Goal: Transaction & Acquisition: Purchase product/service

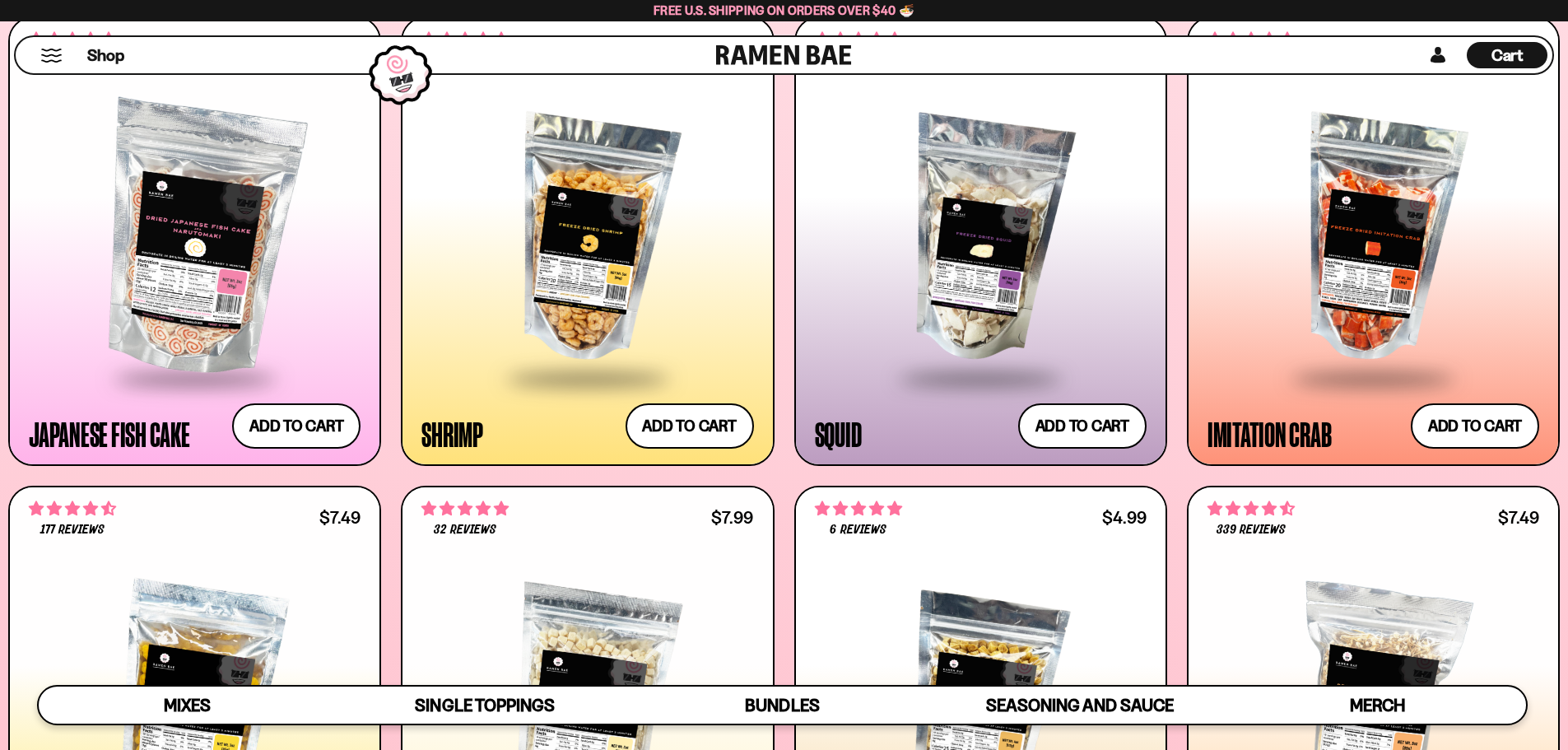
scroll to position [297, 0]
click at [616, 318] on div at bounding box center [588, 240] width 332 height 275
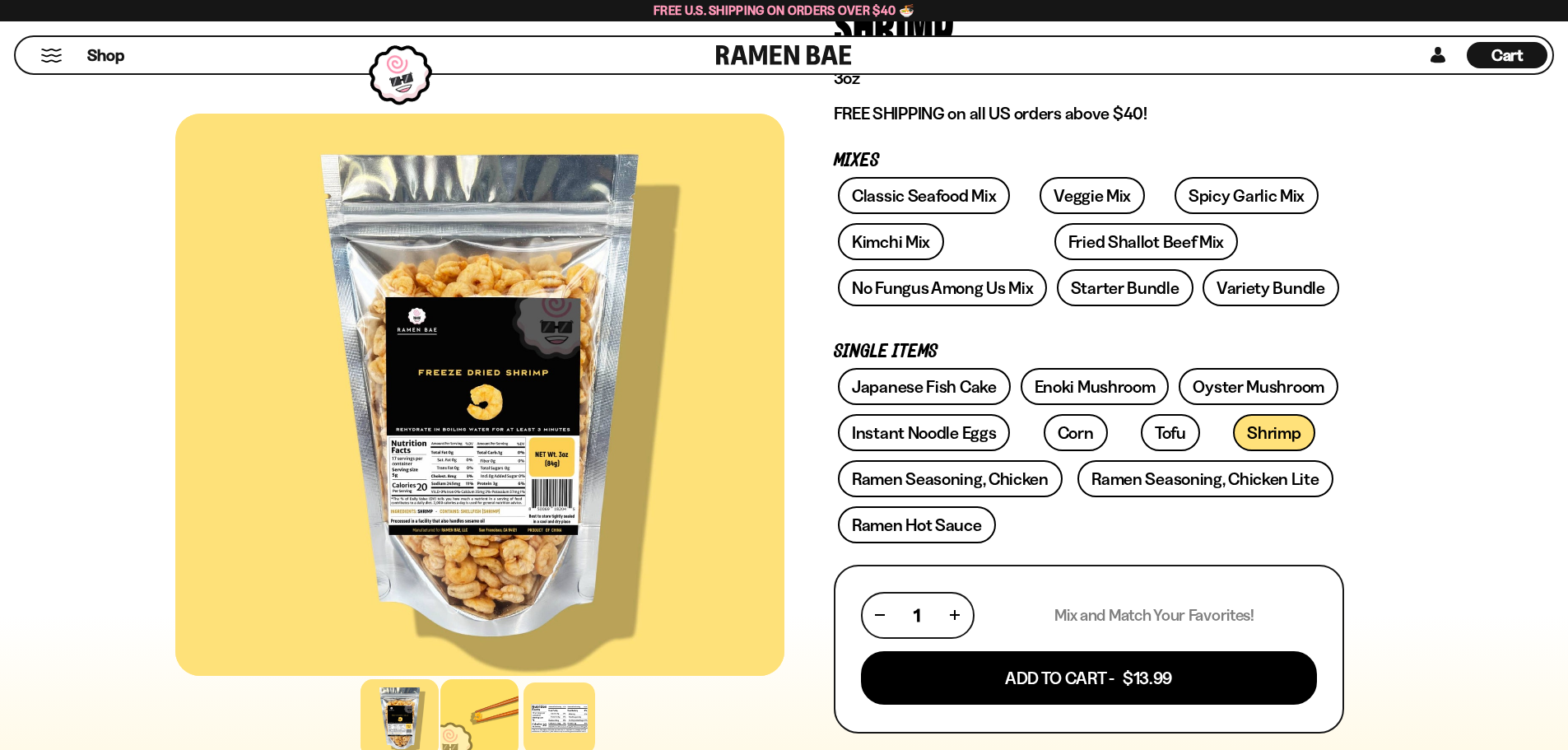
scroll to position [247, 0]
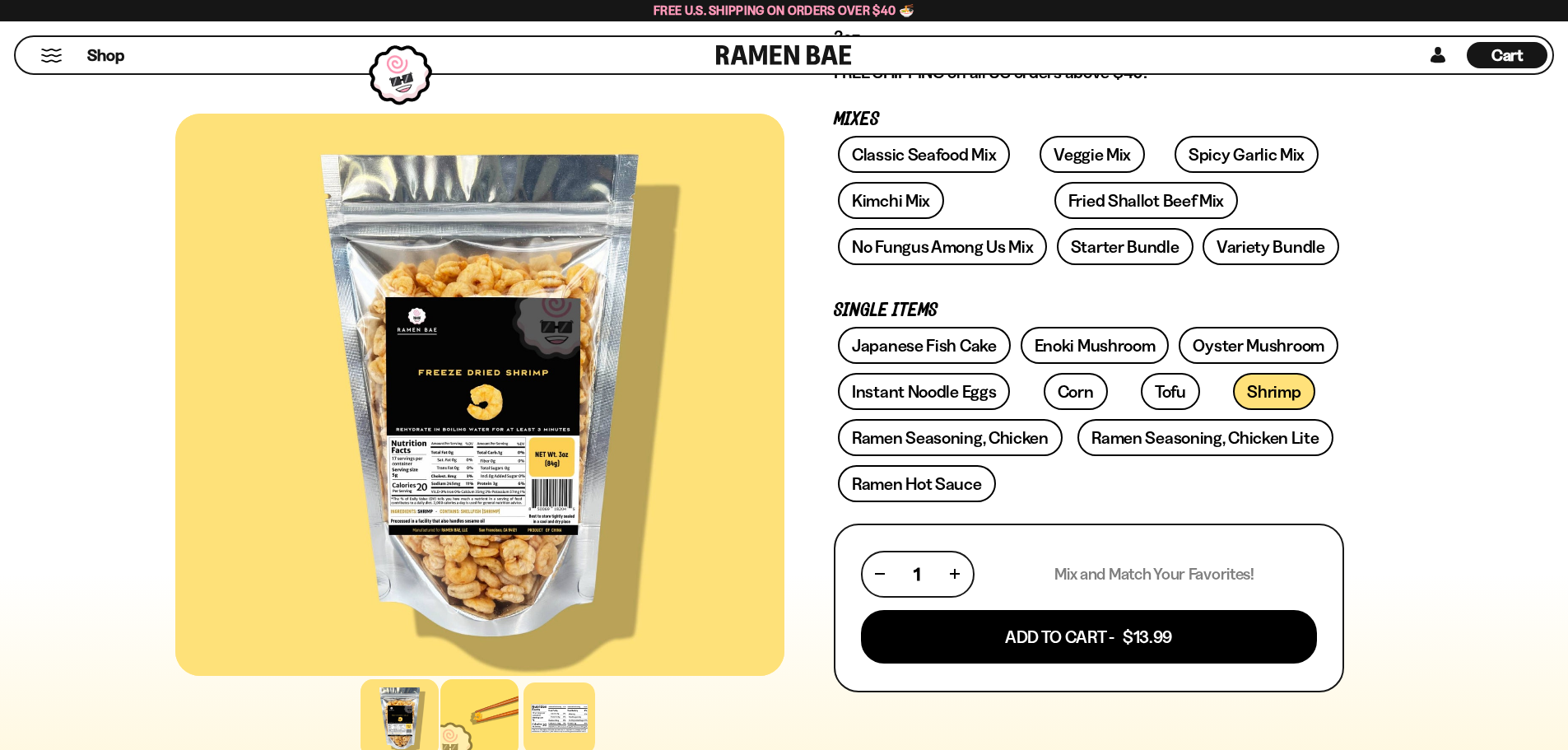
click at [465, 724] on div at bounding box center [479, 718] width 78 height 78
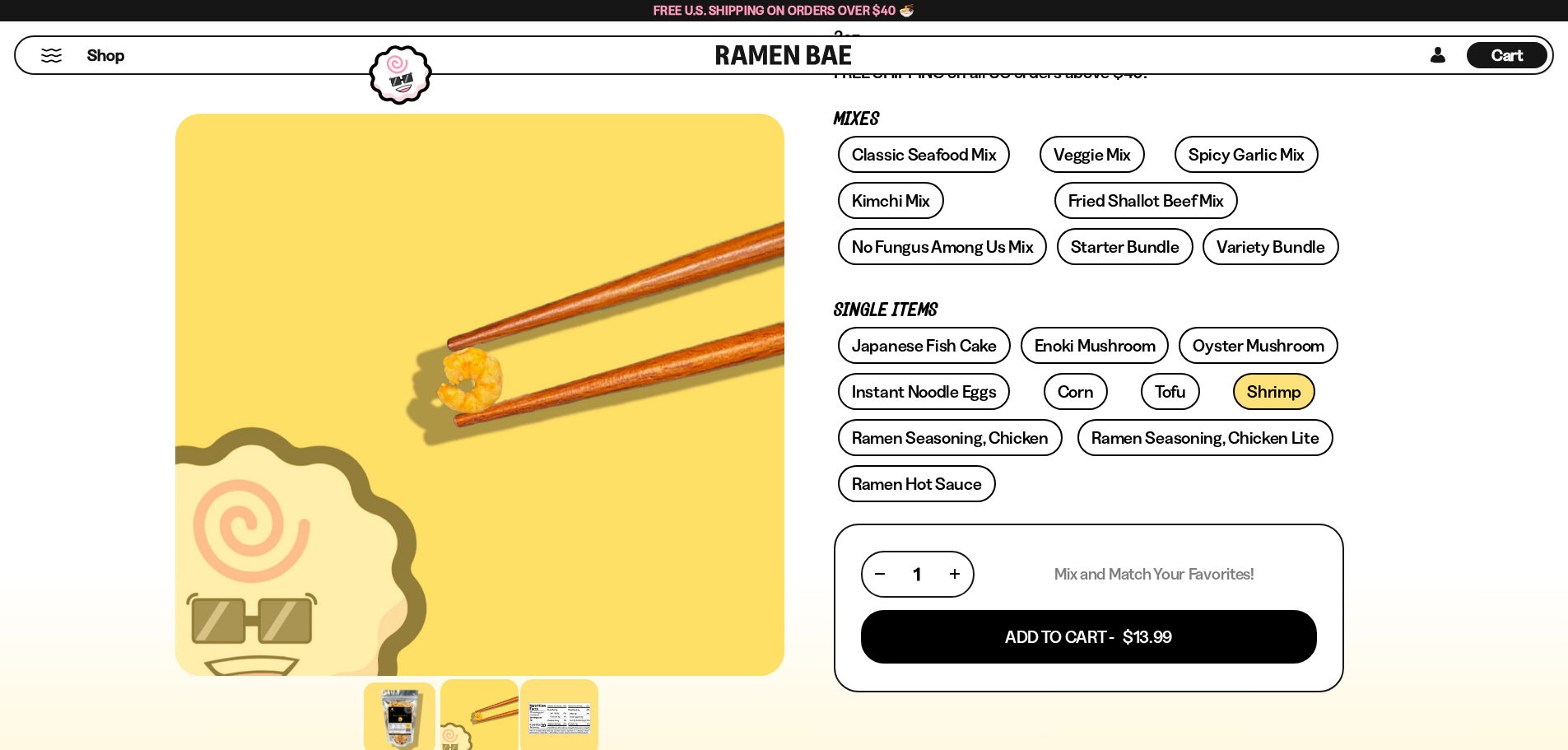
click at [542, 711] on div at bounding box center [560, 718] width 78 height 78
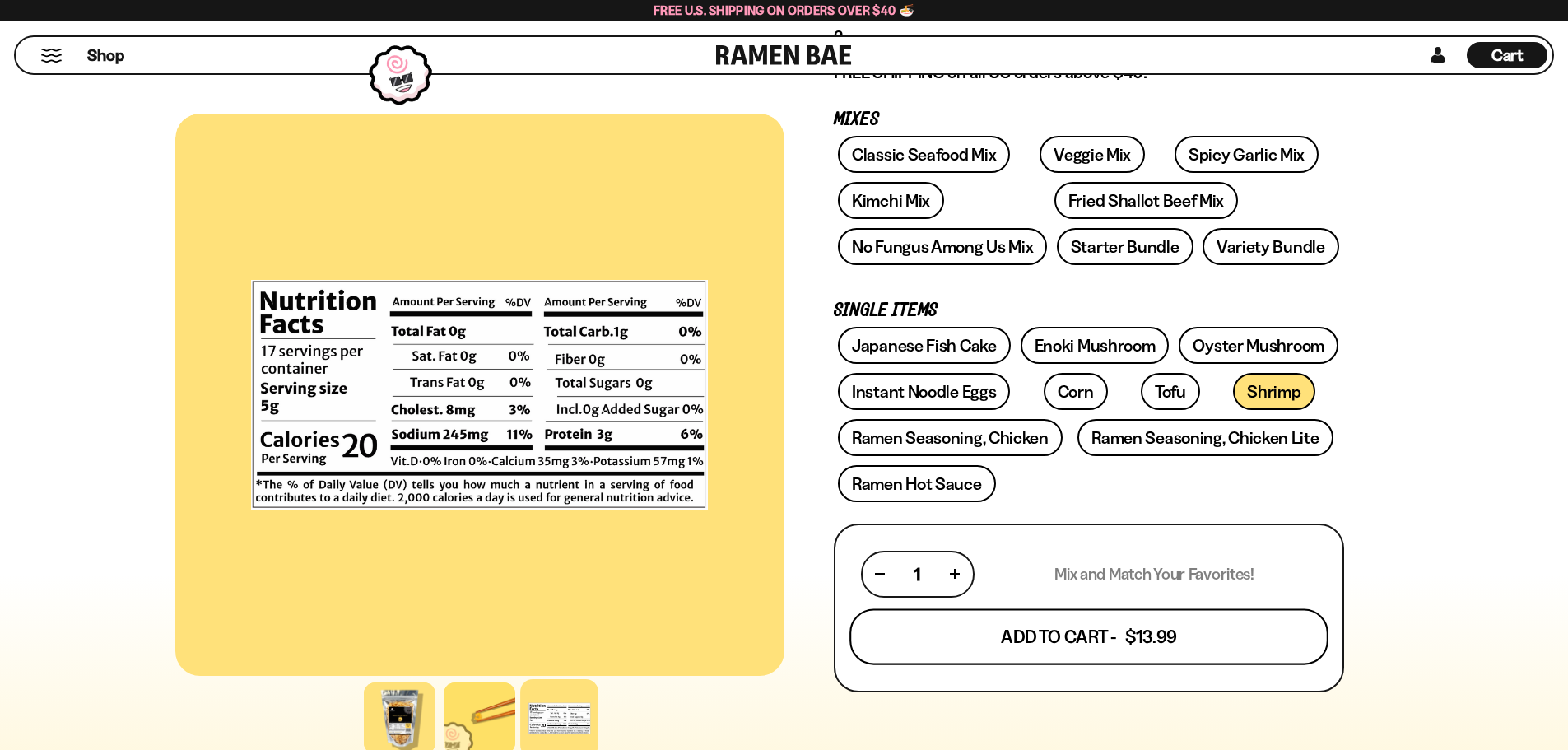
click at [962, 645] on button "Add To Cart - $13.99" at bounding box center [1089, 636] width 479 height 56
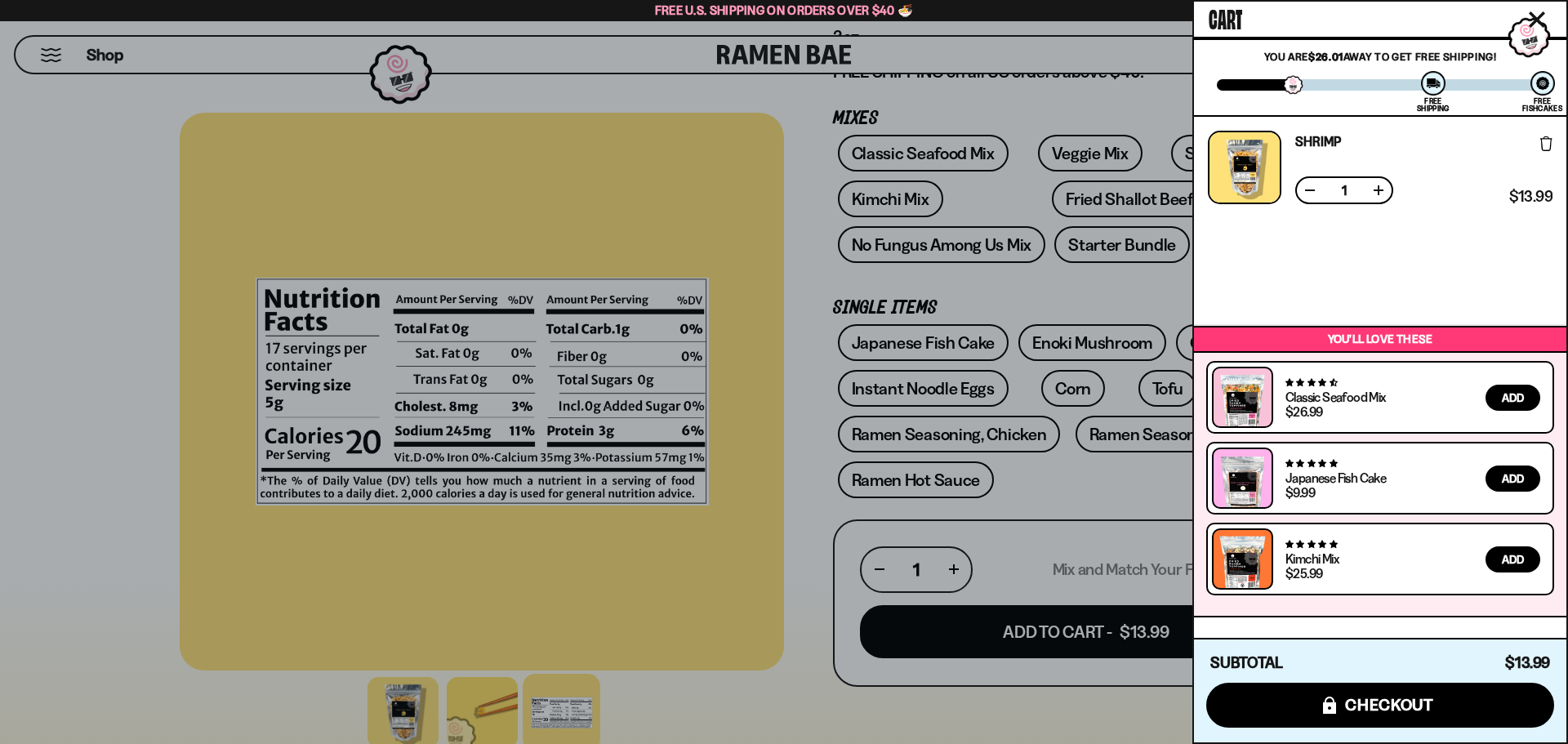
click at [782, 717] on div at bounding box center [784, 372] width 1568 height 744
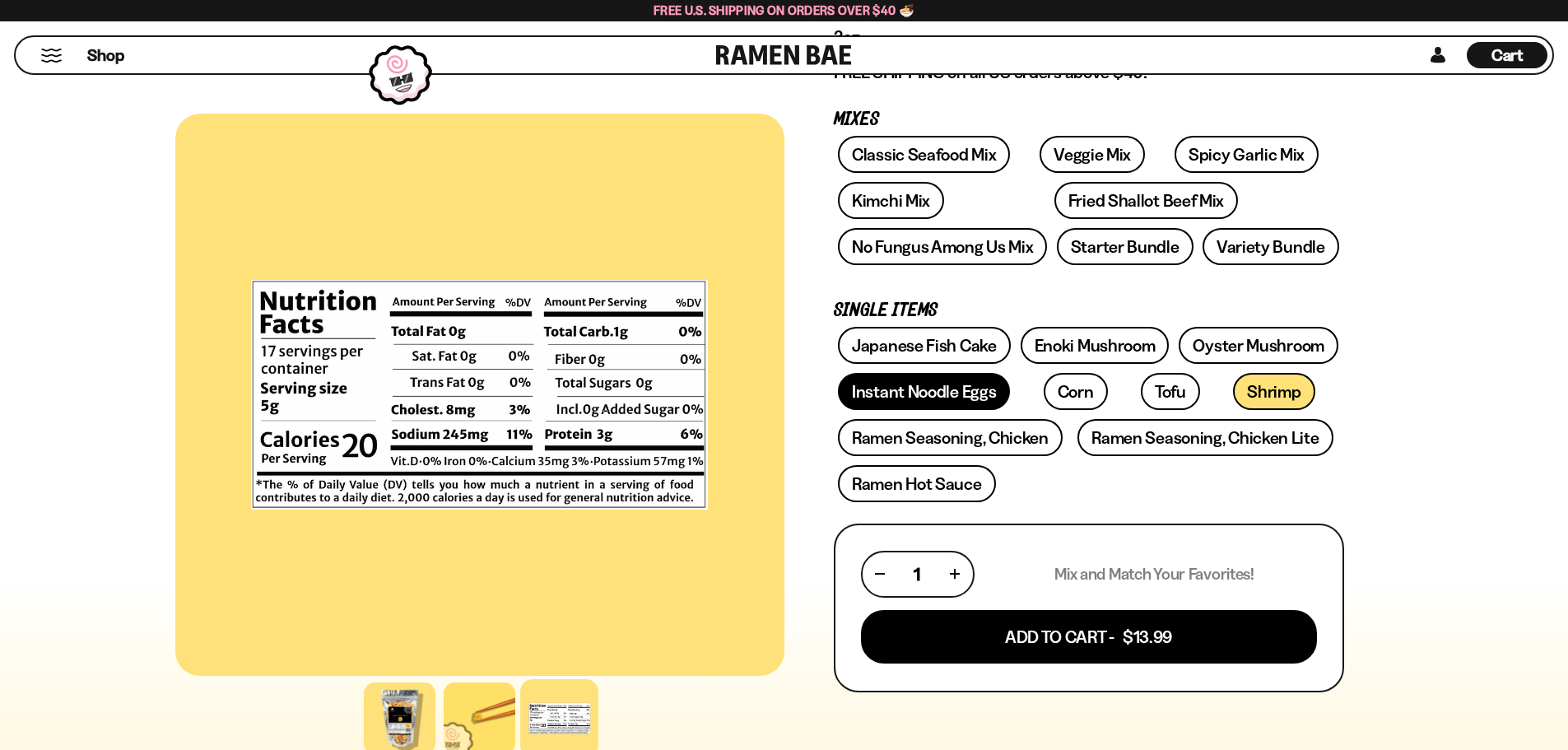
click at [922, 387] on link "Instant Noodle Eggs" at bounding box center [923, 392] width 172 height 37
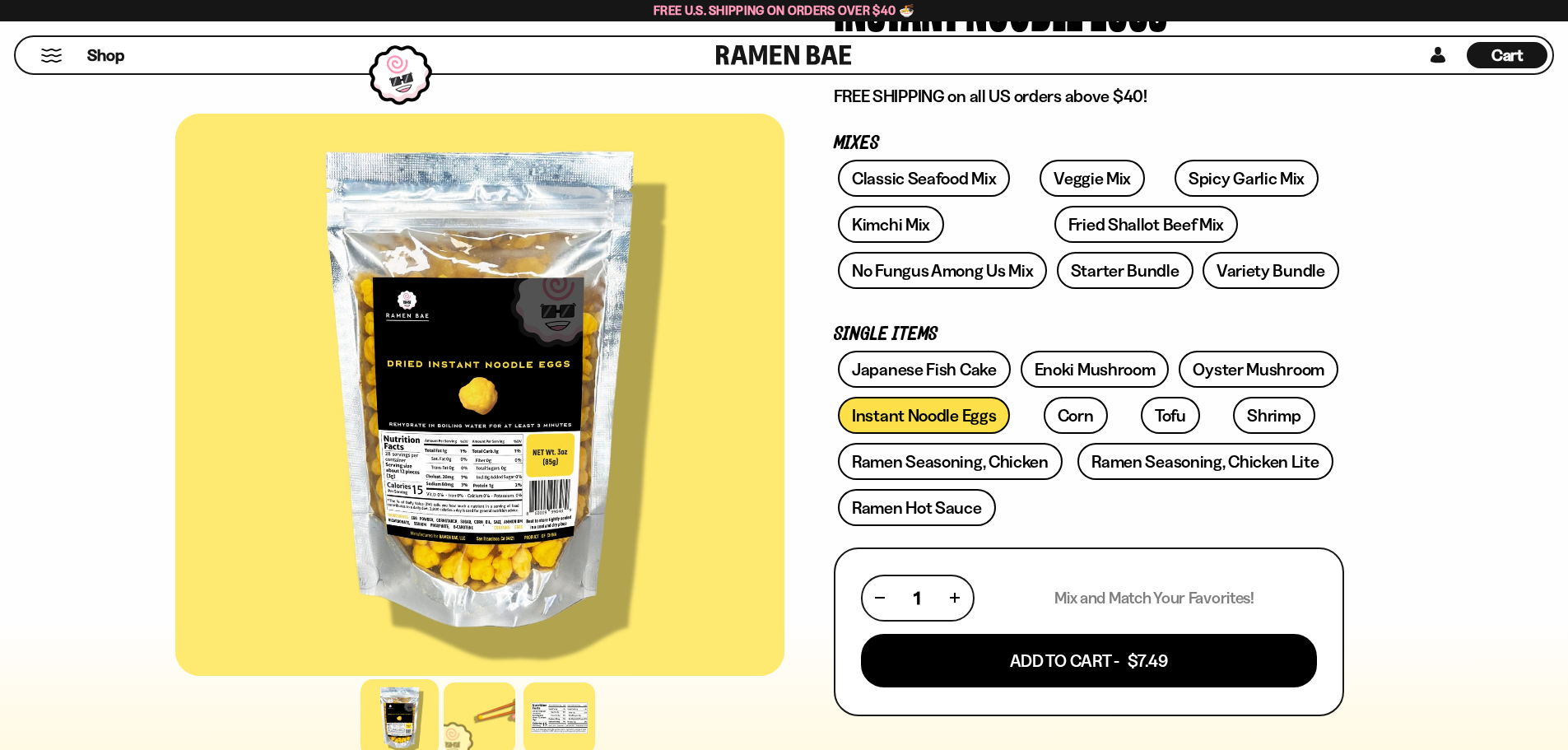
scroll to position [247, 0]
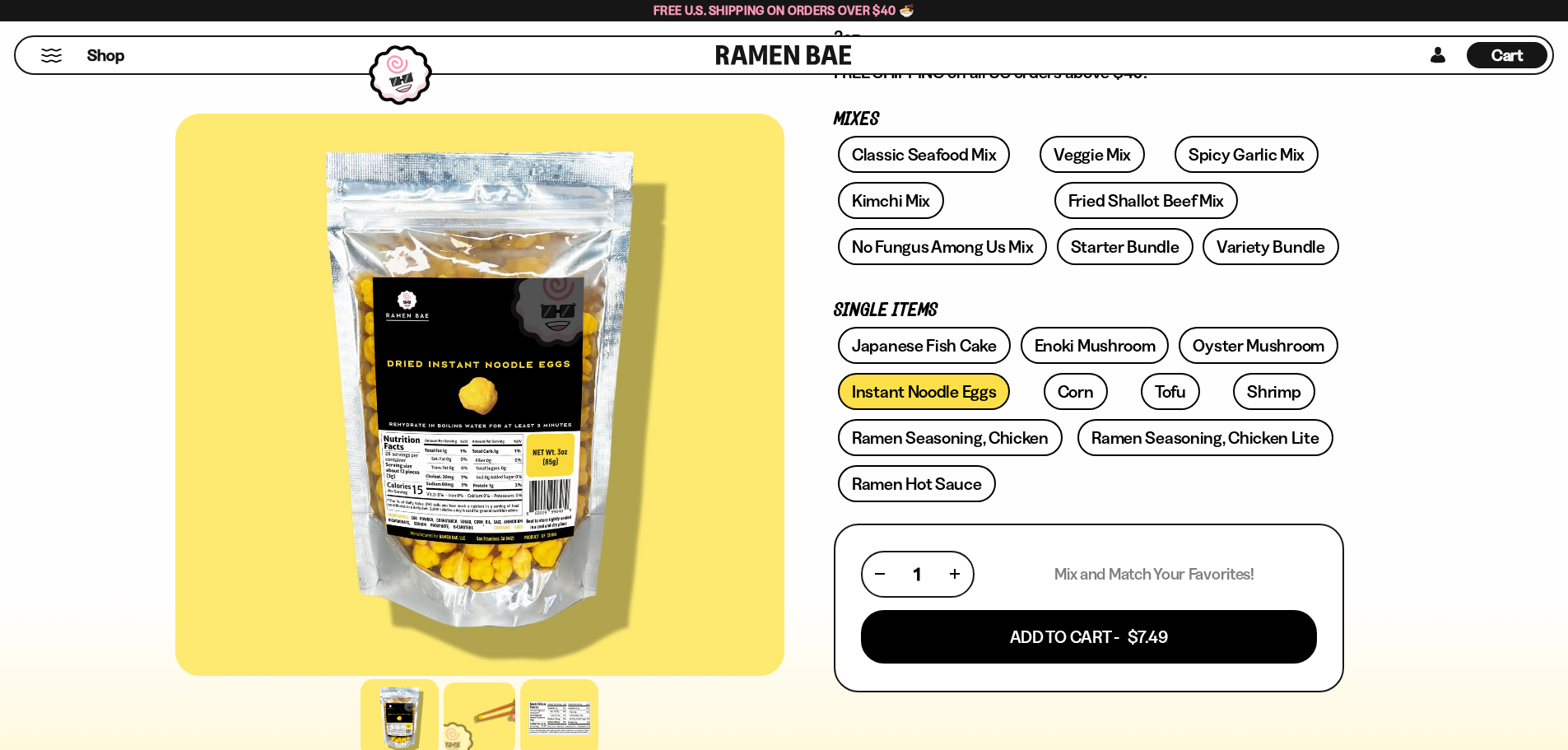
click at [535, 720] on div at bounding box center [560, 718] width 78 height 78
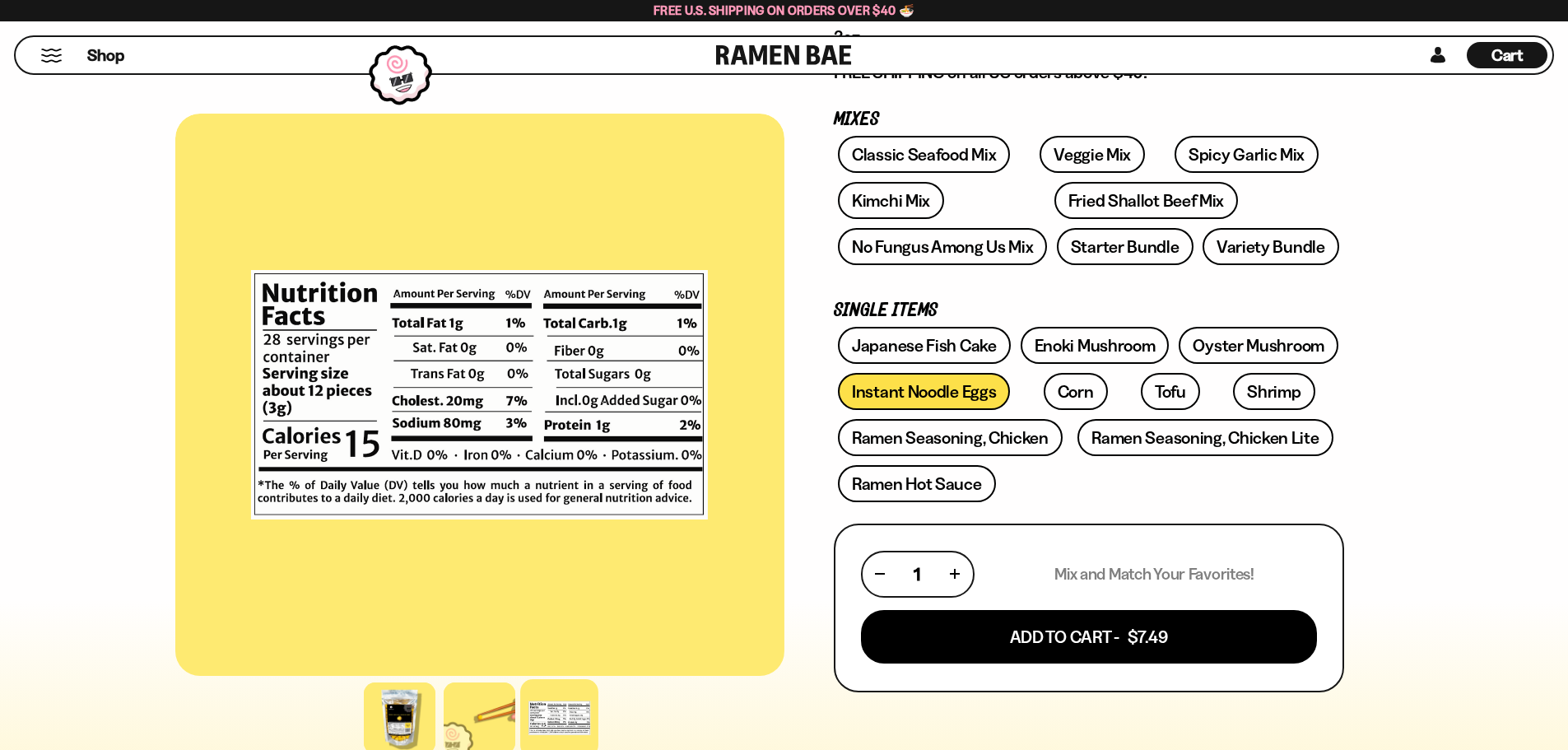
scroll to position [263, 0]
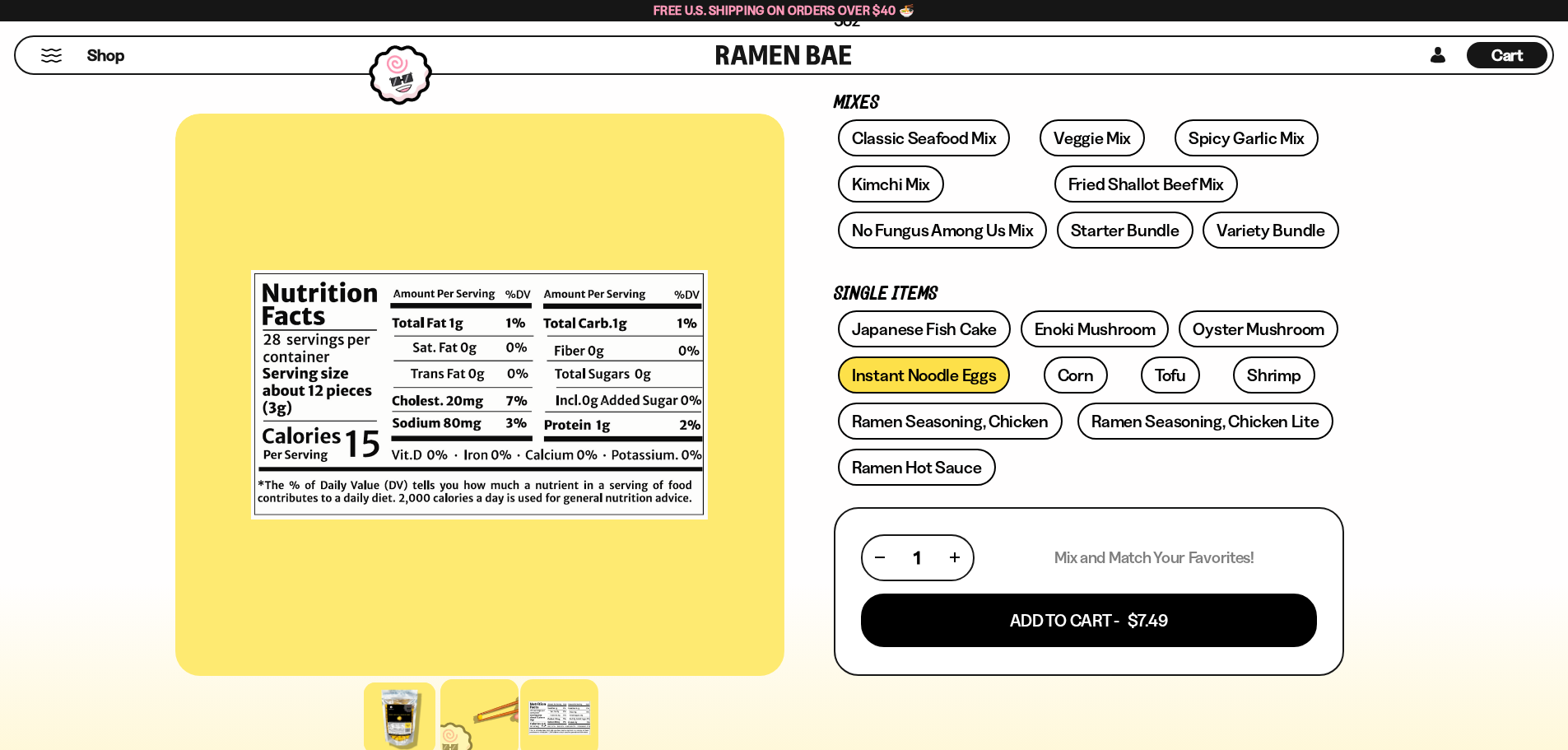
click at [445, 693] on div at bounding box center [479, 718] width 78 height 78
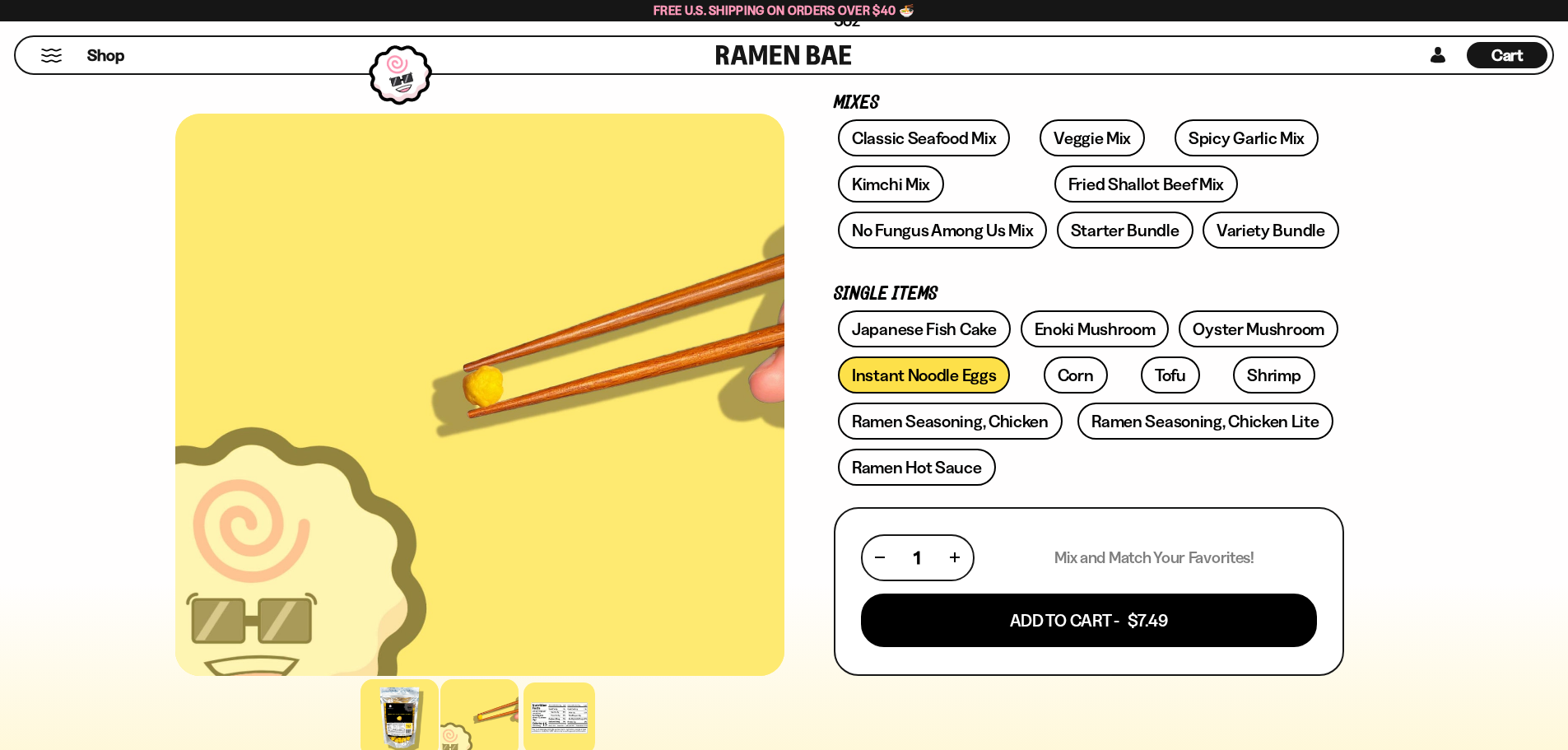
click at [395, 717] on div at bounding box center [399, 718] width 78 height 78
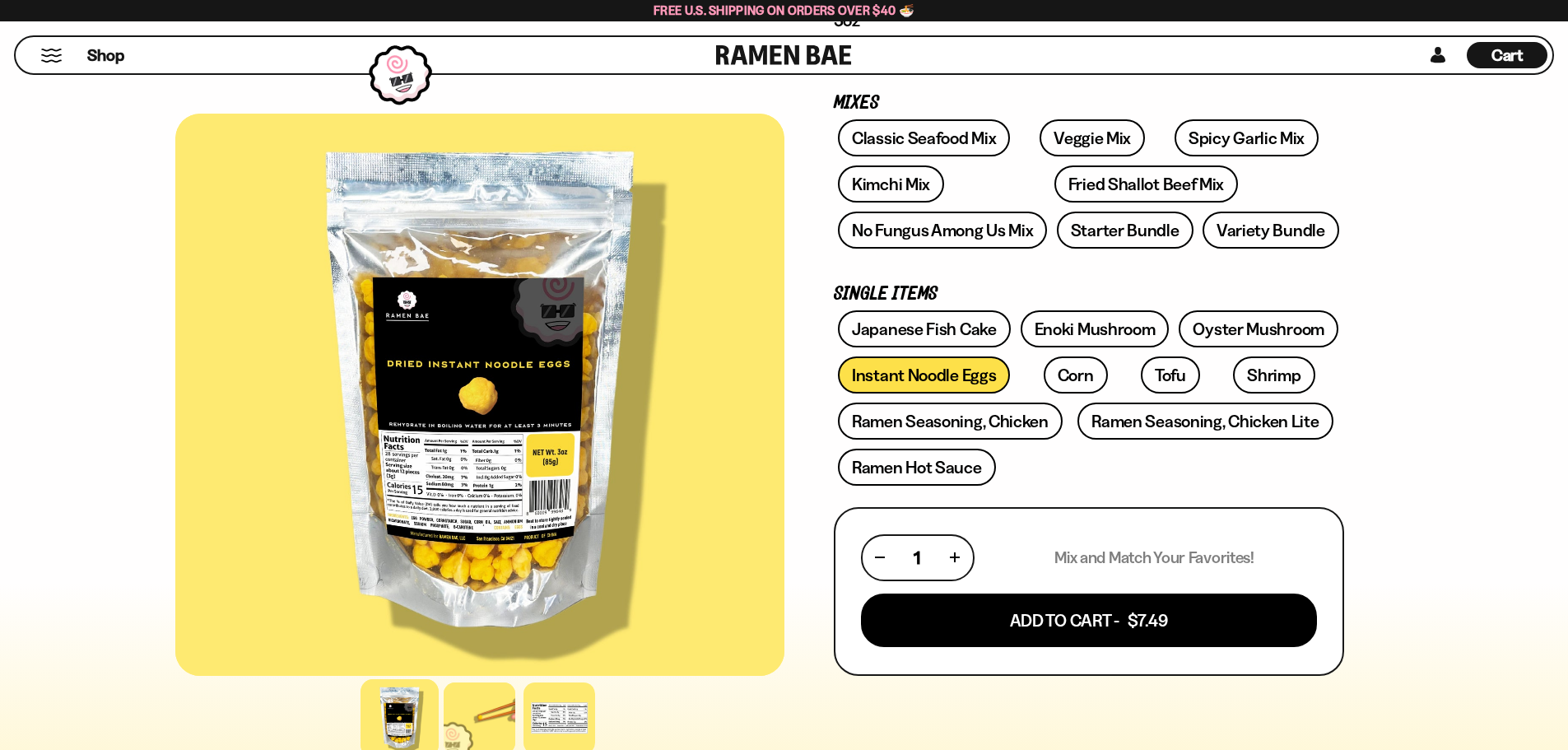
click at [441, 525] on div at bounding box center [479, 395] width 609 height 562
click at [498, 486] on div at bounding box center [479, 395] width 609 height 562
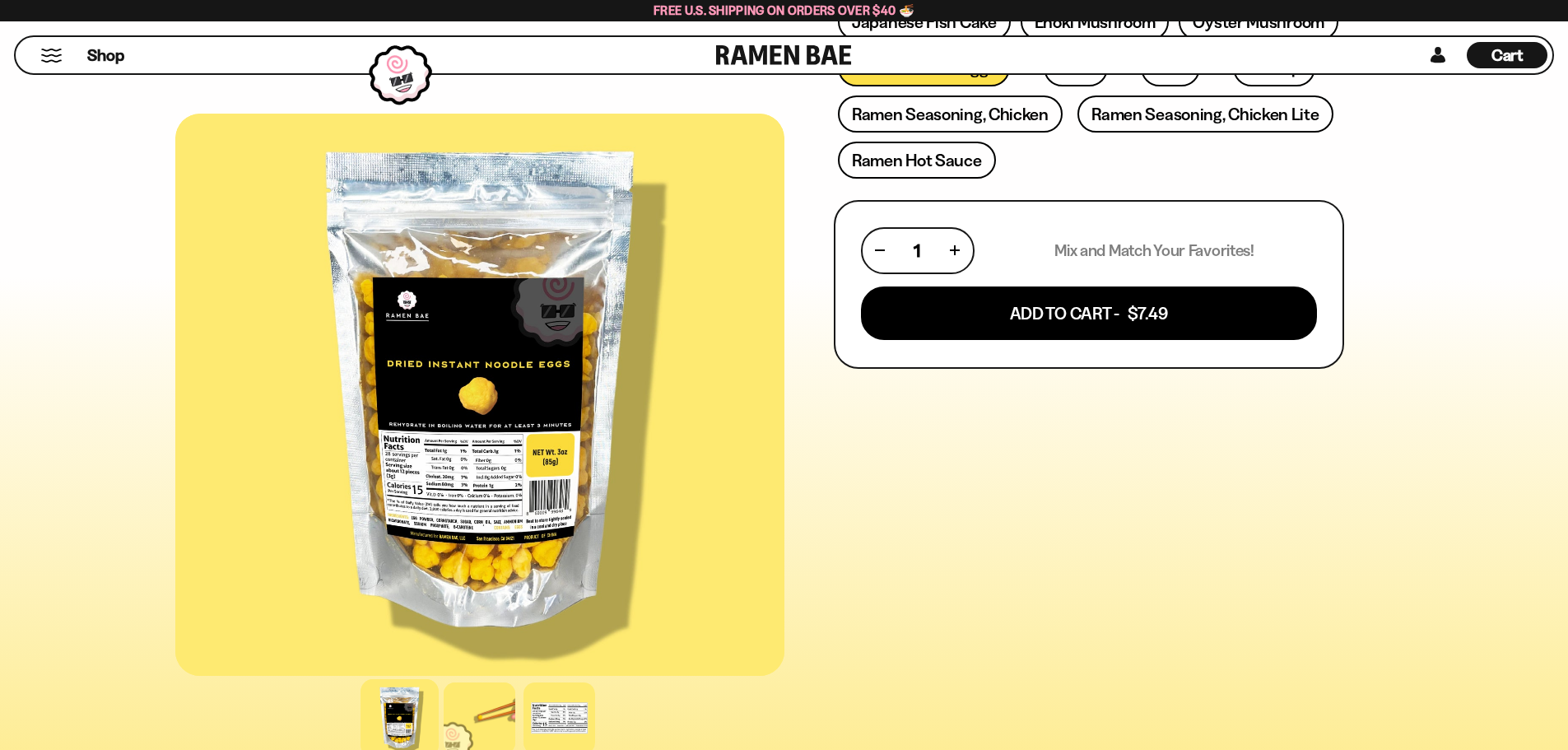
scroll to position [592, 0]
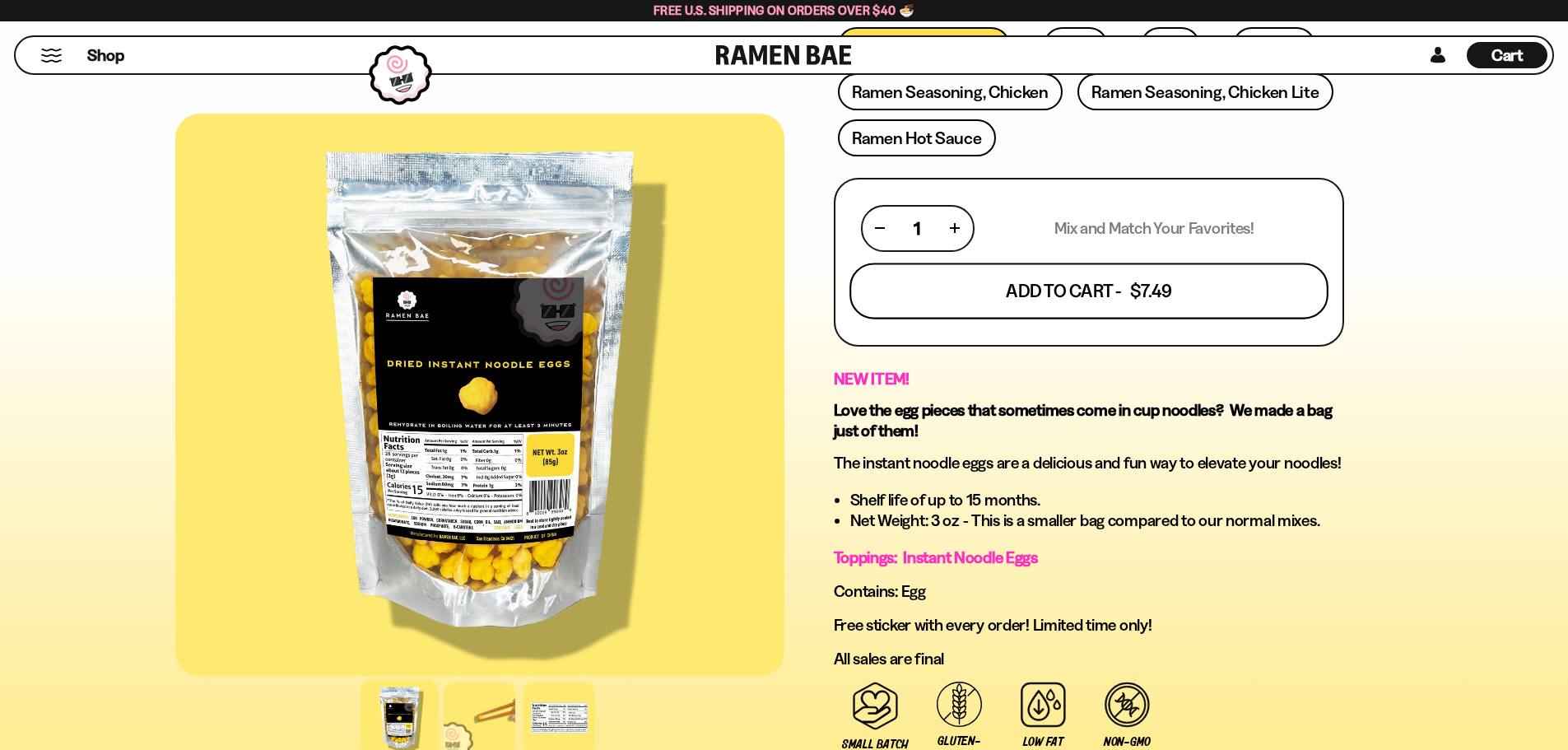
click at [1017, 285] on button "Add To Cart - $7.49" at bounding box center [1089, 290] width 479 height 56
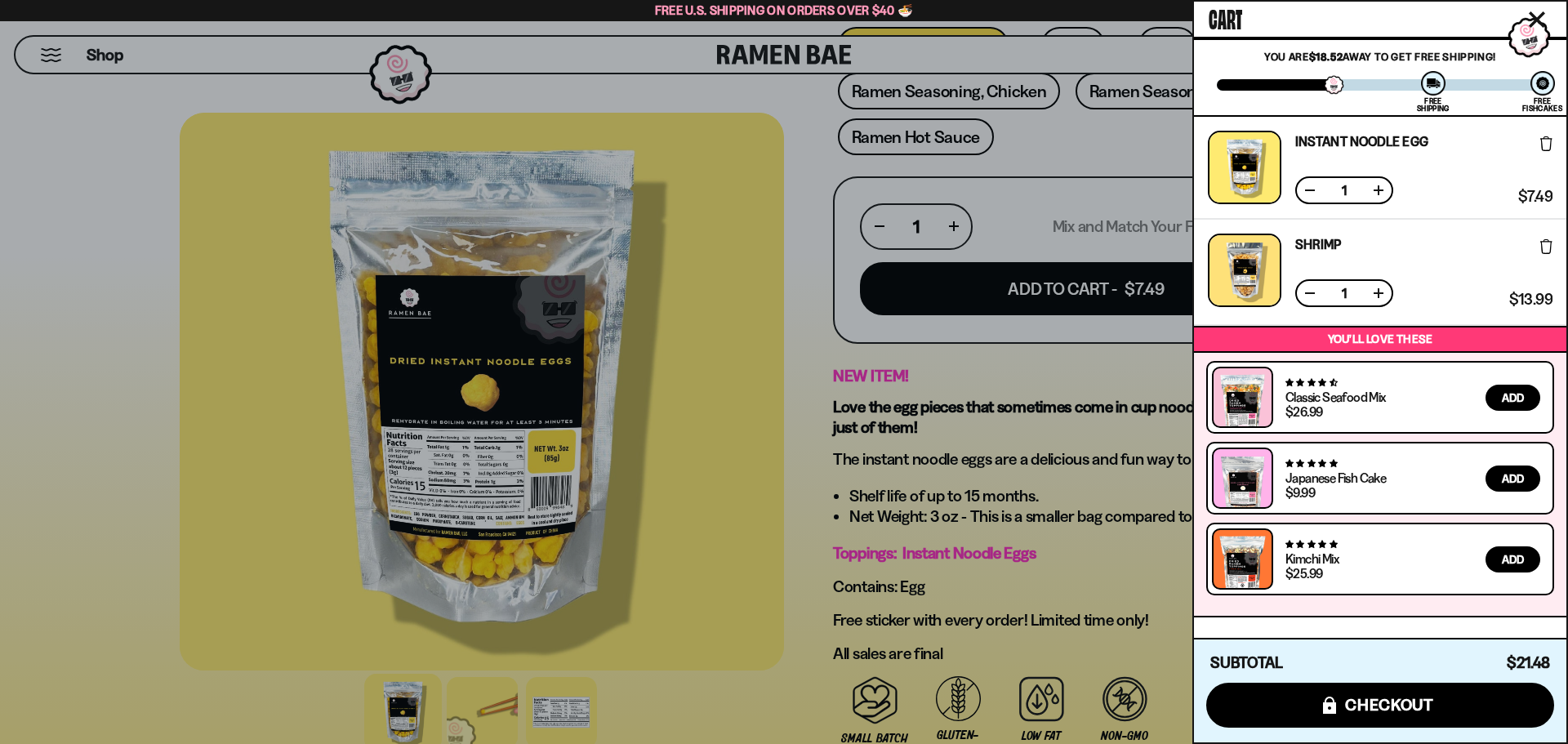
click at [803, 427] on div at bounding box center [784, 372] width 1568 height 744
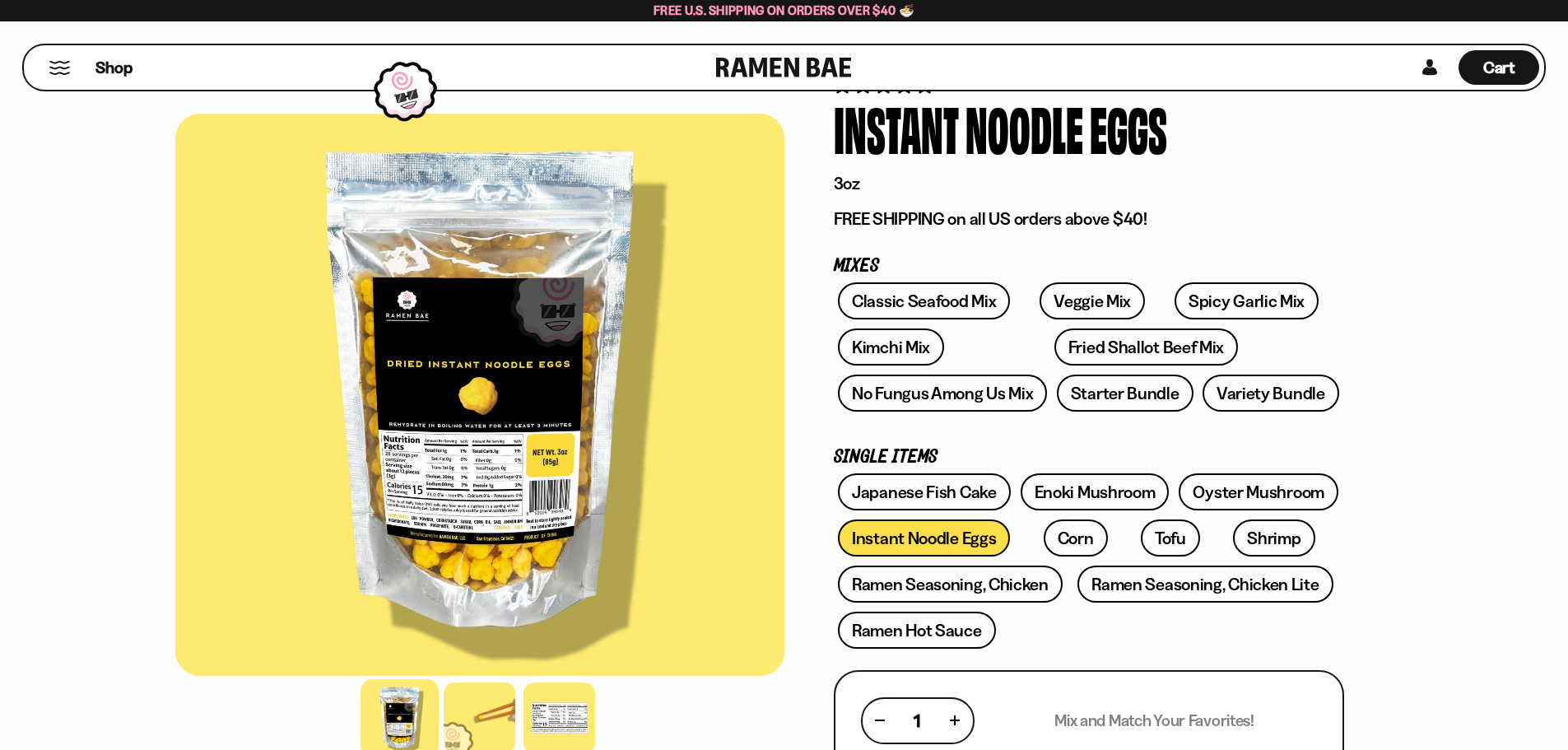
scroll to position [99, 0]
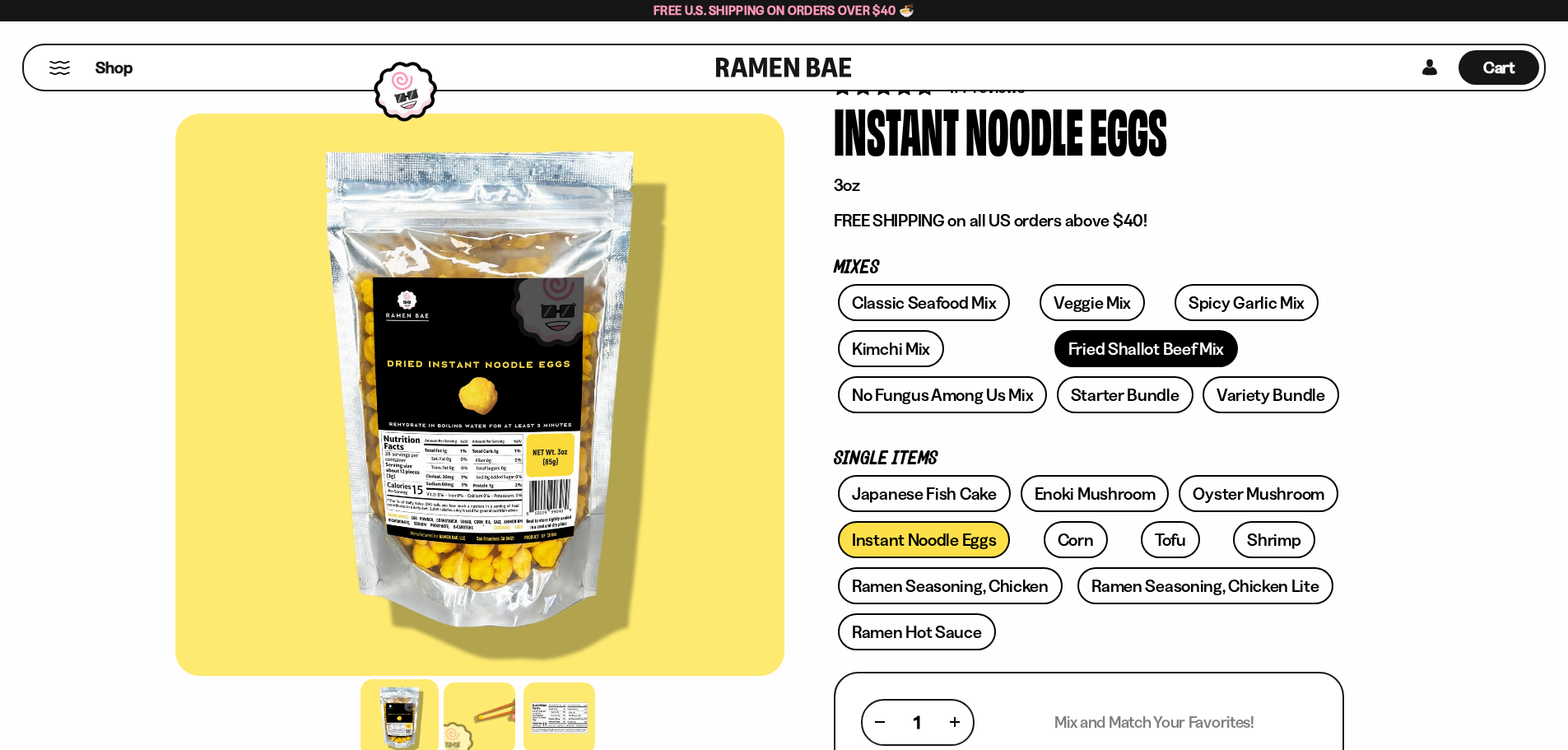
click at [1054, 349] on link "Fried Shallot Beef Mix" at bounding box center [1145, 349] width 184 height 37
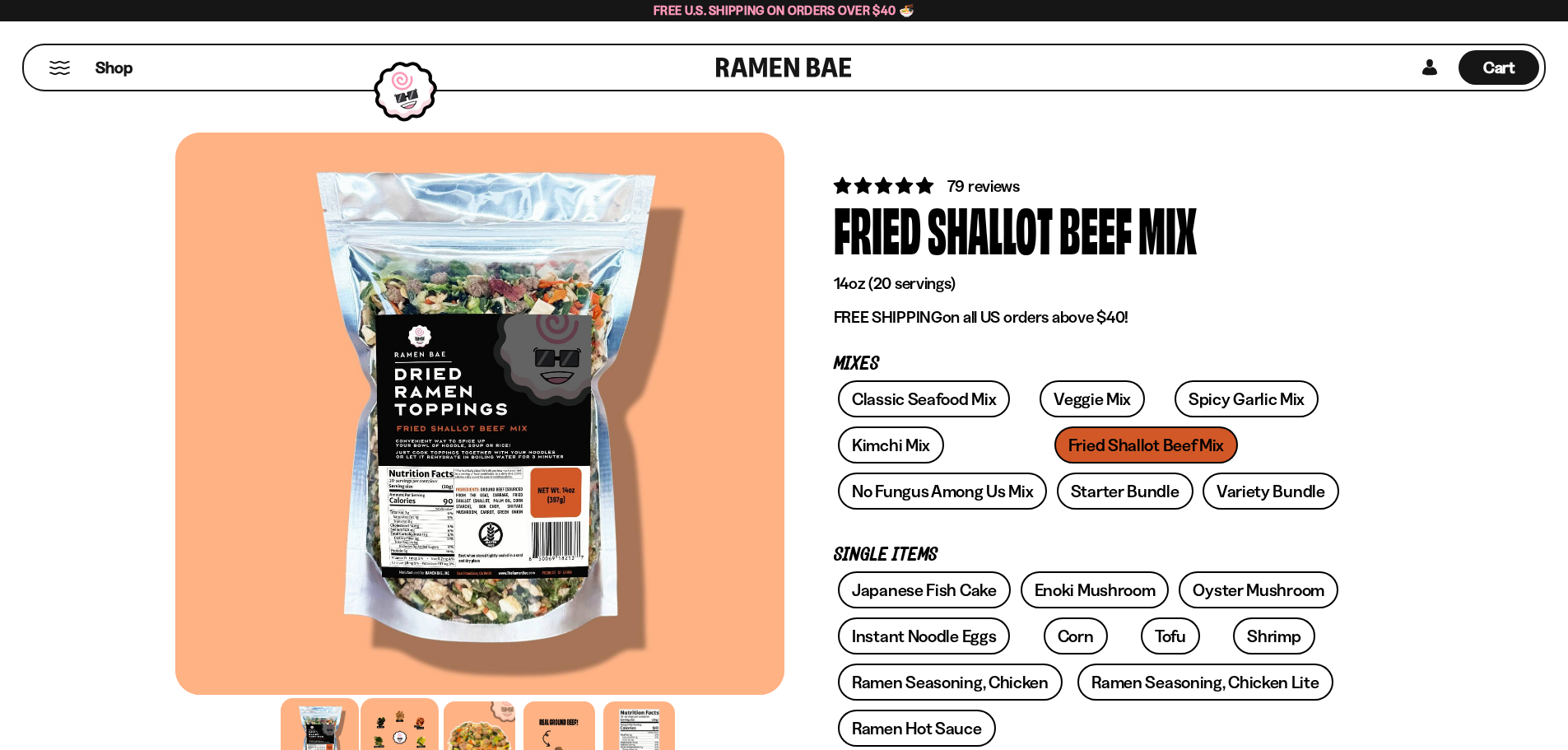
click at [418, 736] on div at bounding box center [399, 737] width 78 height 78
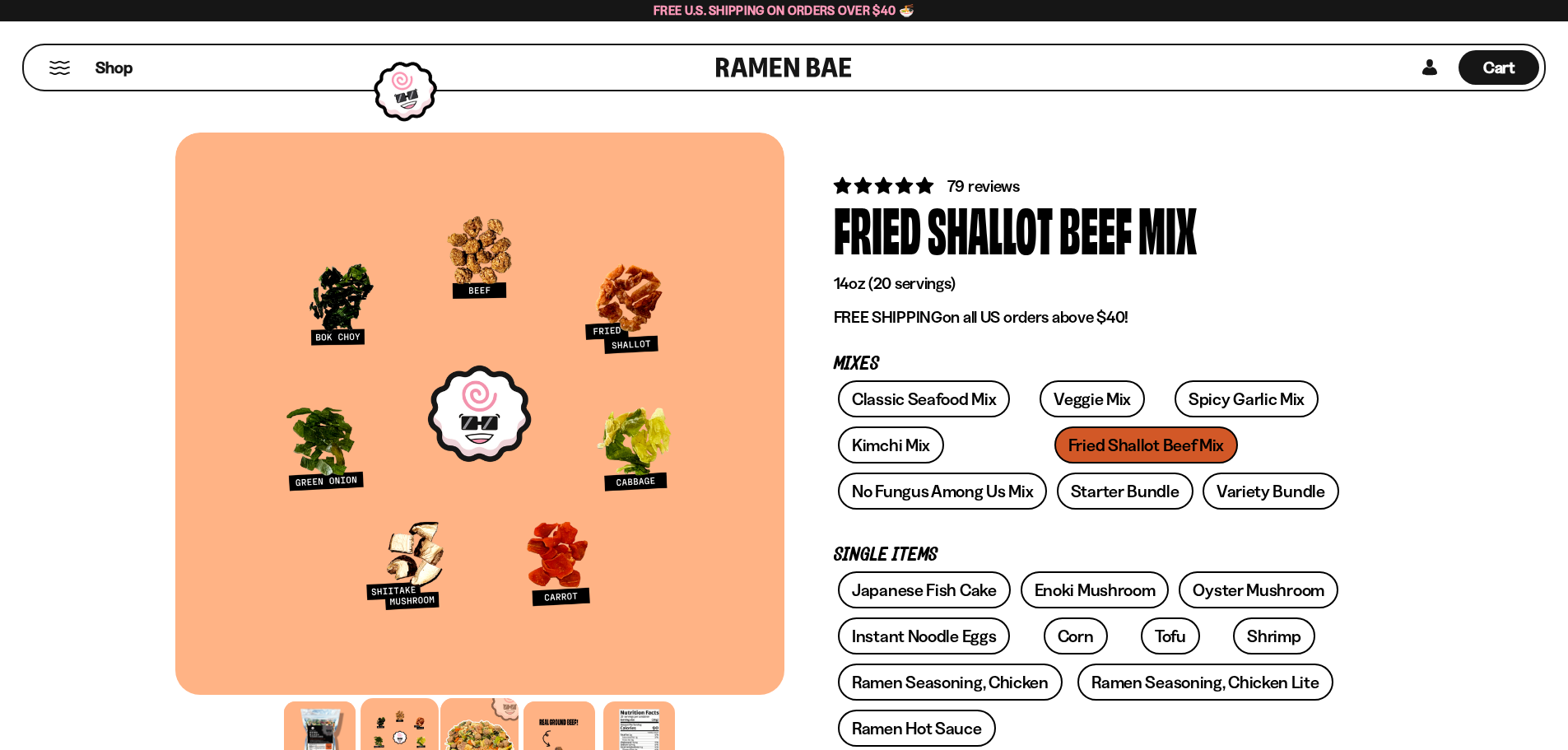
click at [472, 722] on div at bounding box center [479, 737] width 78 height 78
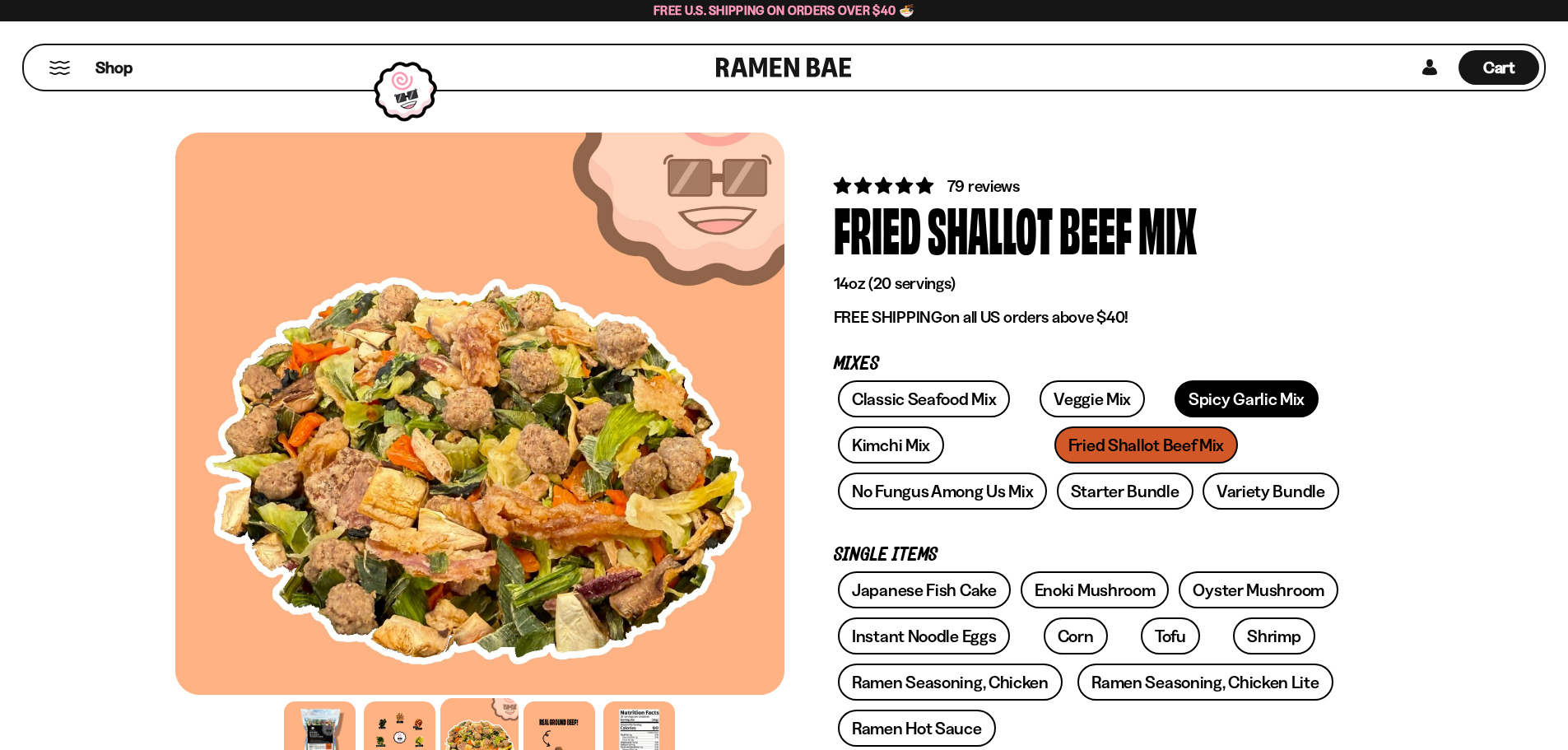
click at [1229, 396] on link "Spicy Garlic Mix" at bounding box center [1246, 399] width 144 height 37
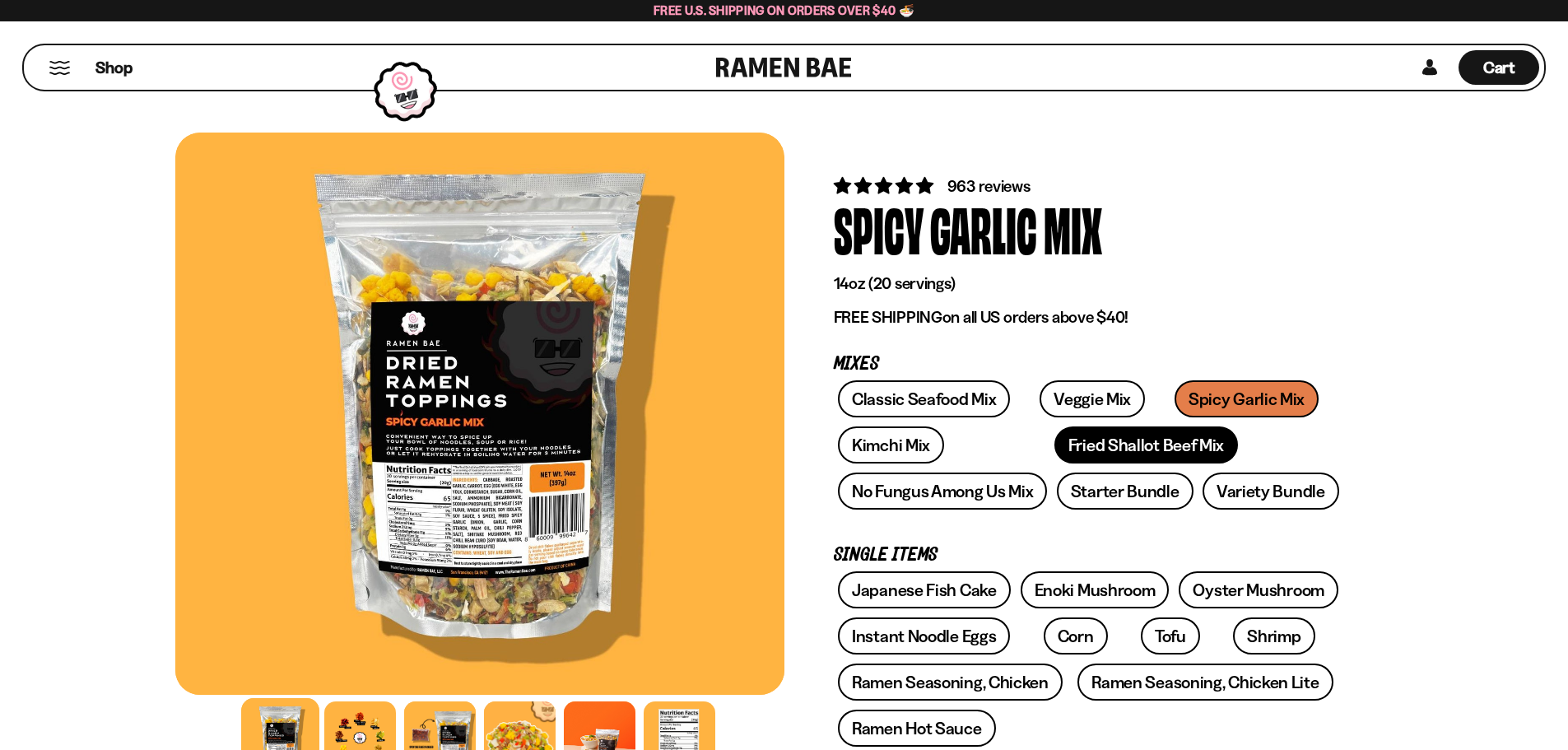
click at [1054, 450] on link "Fried Shallot Beef Mix" at bounding box center [1145, 445] width 184 height 37
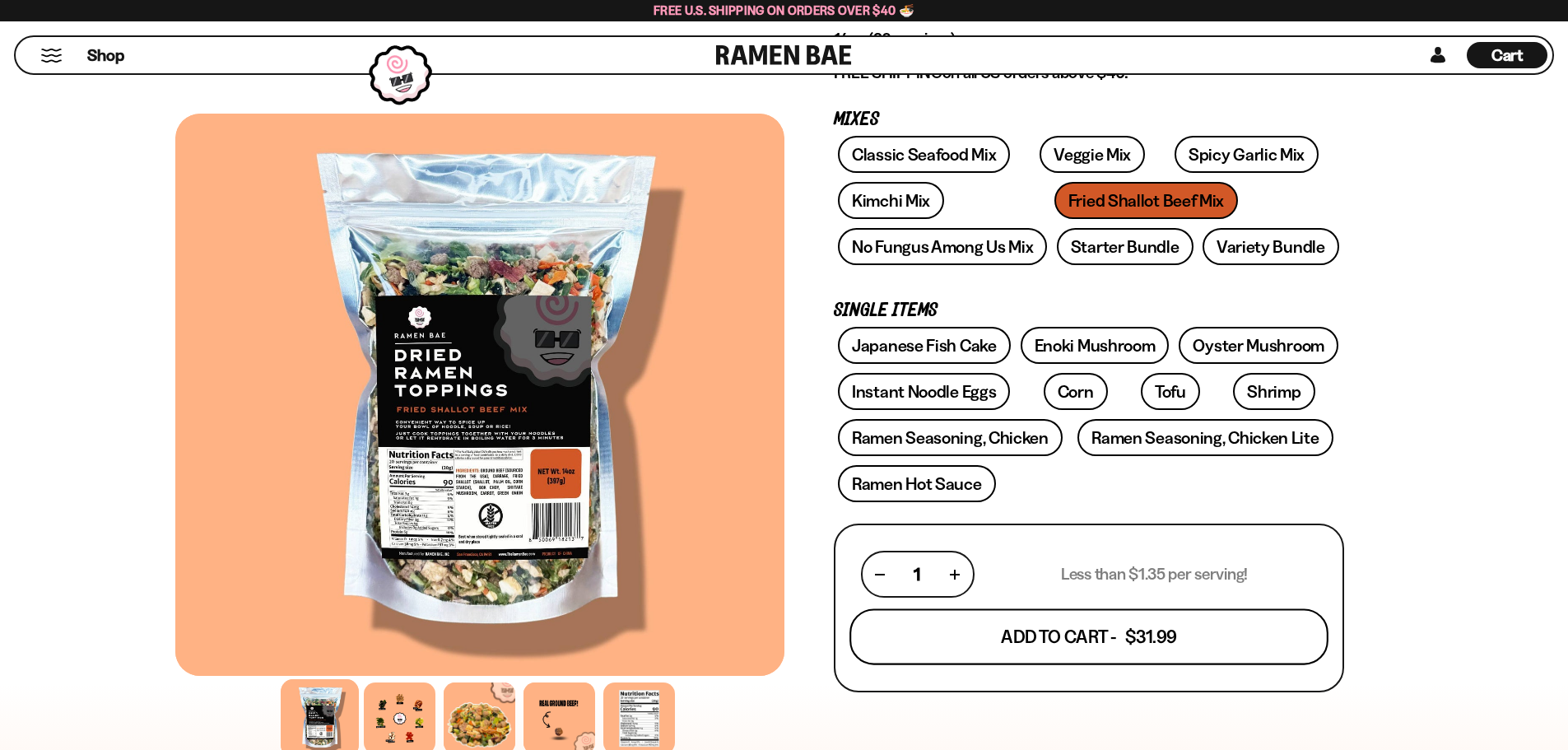
scroll to position [247, 0]
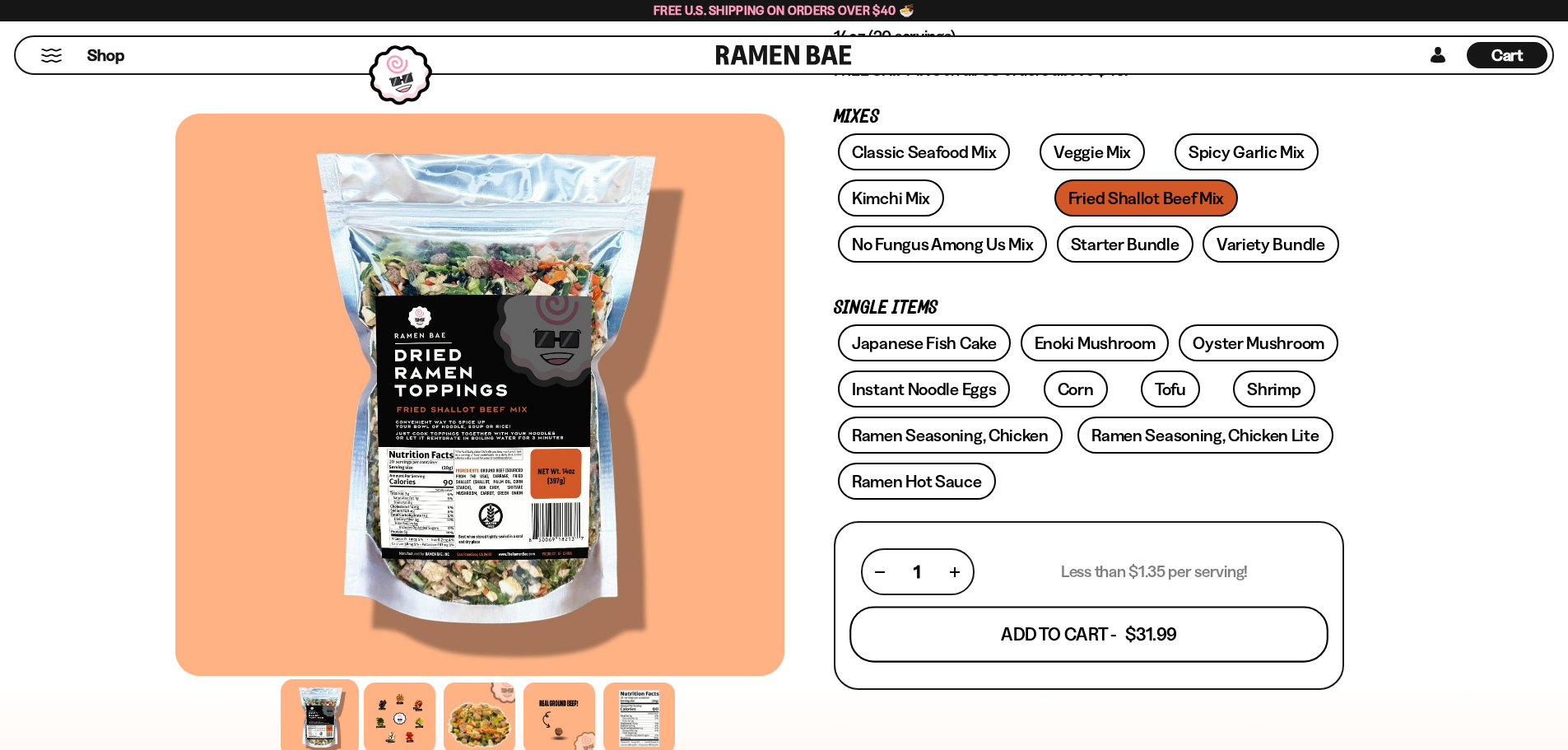
click at [1021, 636] on button "Add To Cart - $31.99" at bounding box center [1089, 634] width 479 height 56
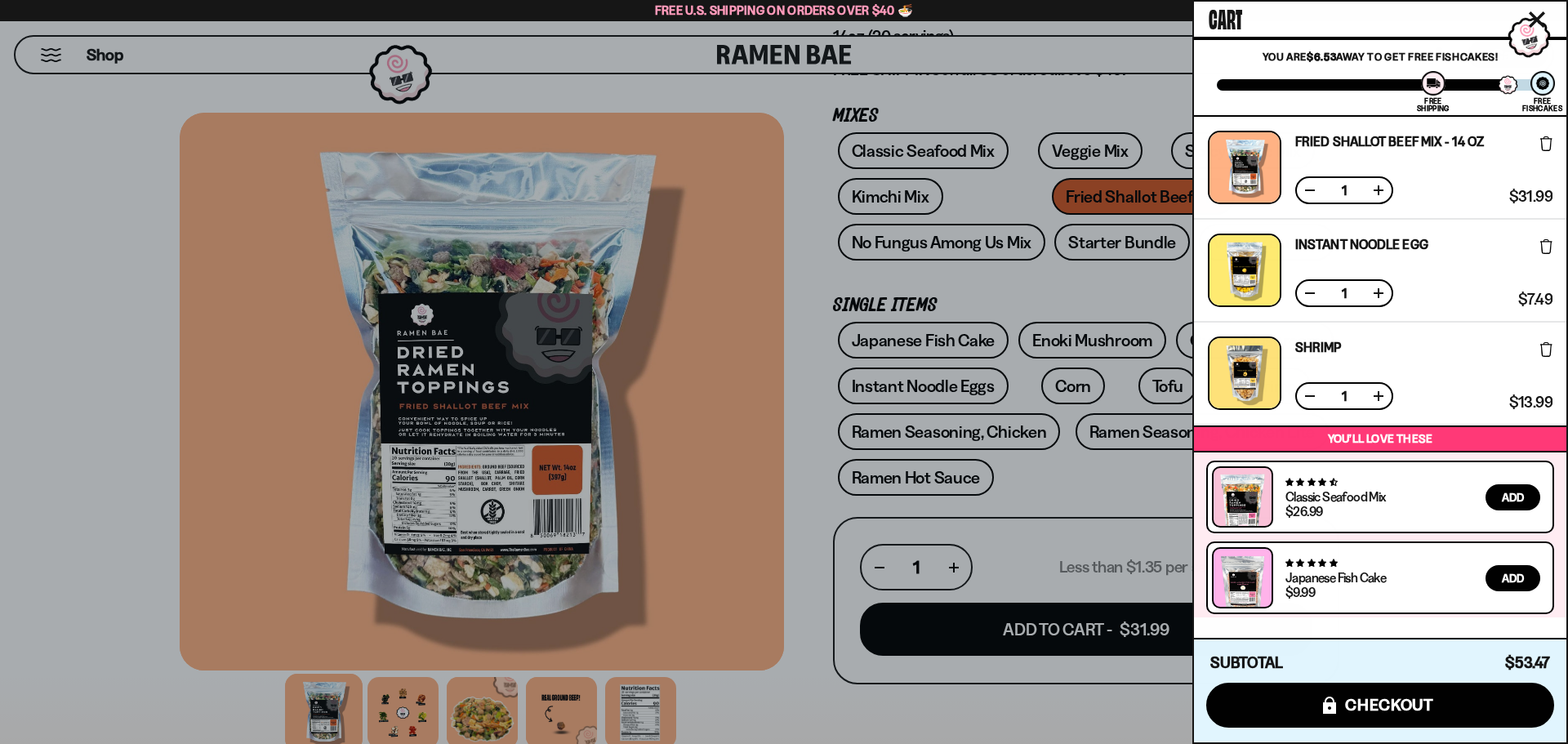
click at [792, 520] on div at bounding box center [784, 372] width 1568 height 744
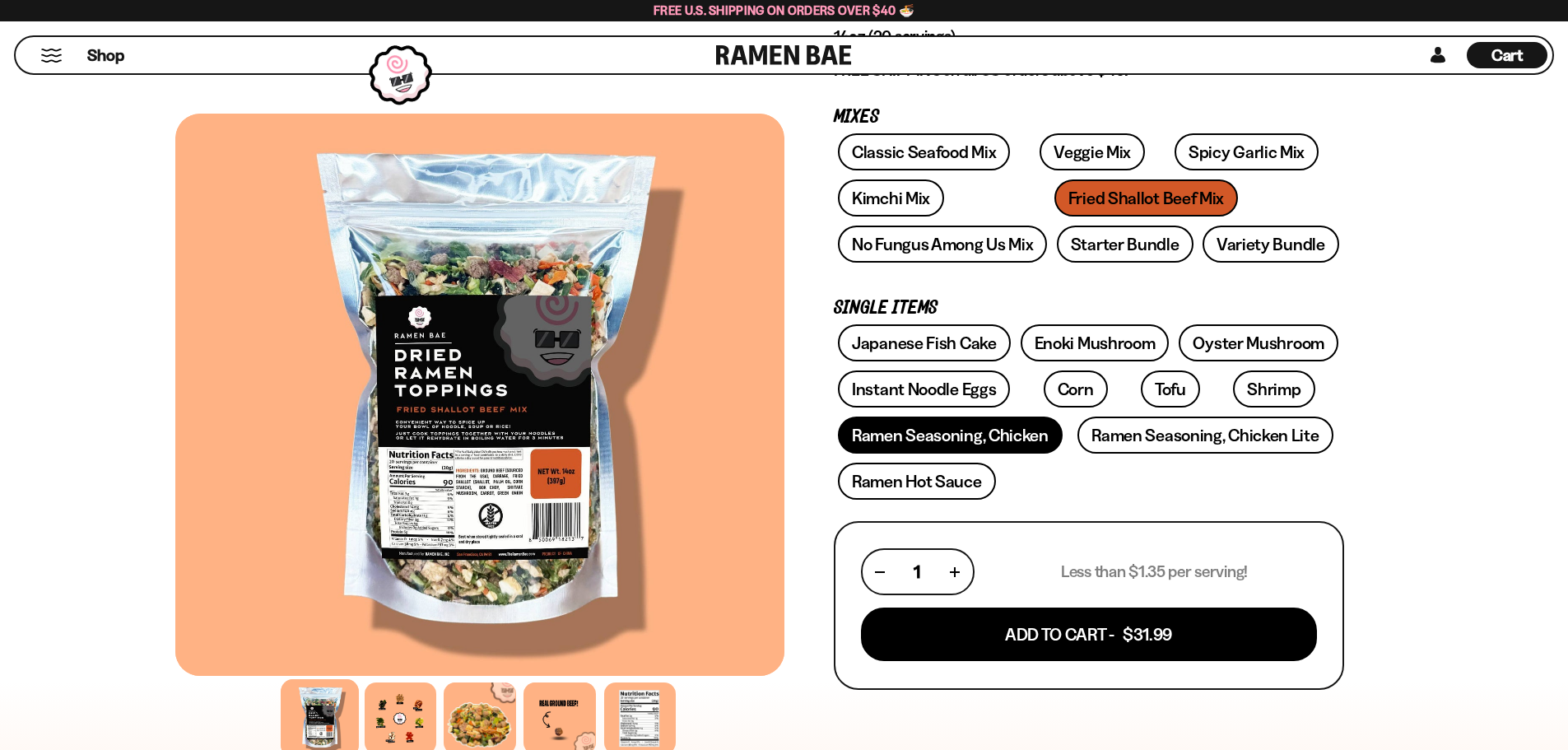
click at [1011, 442] on link "Ramen Seasoning, Chicken" at bounding box center [950, 435] width 225 height 37
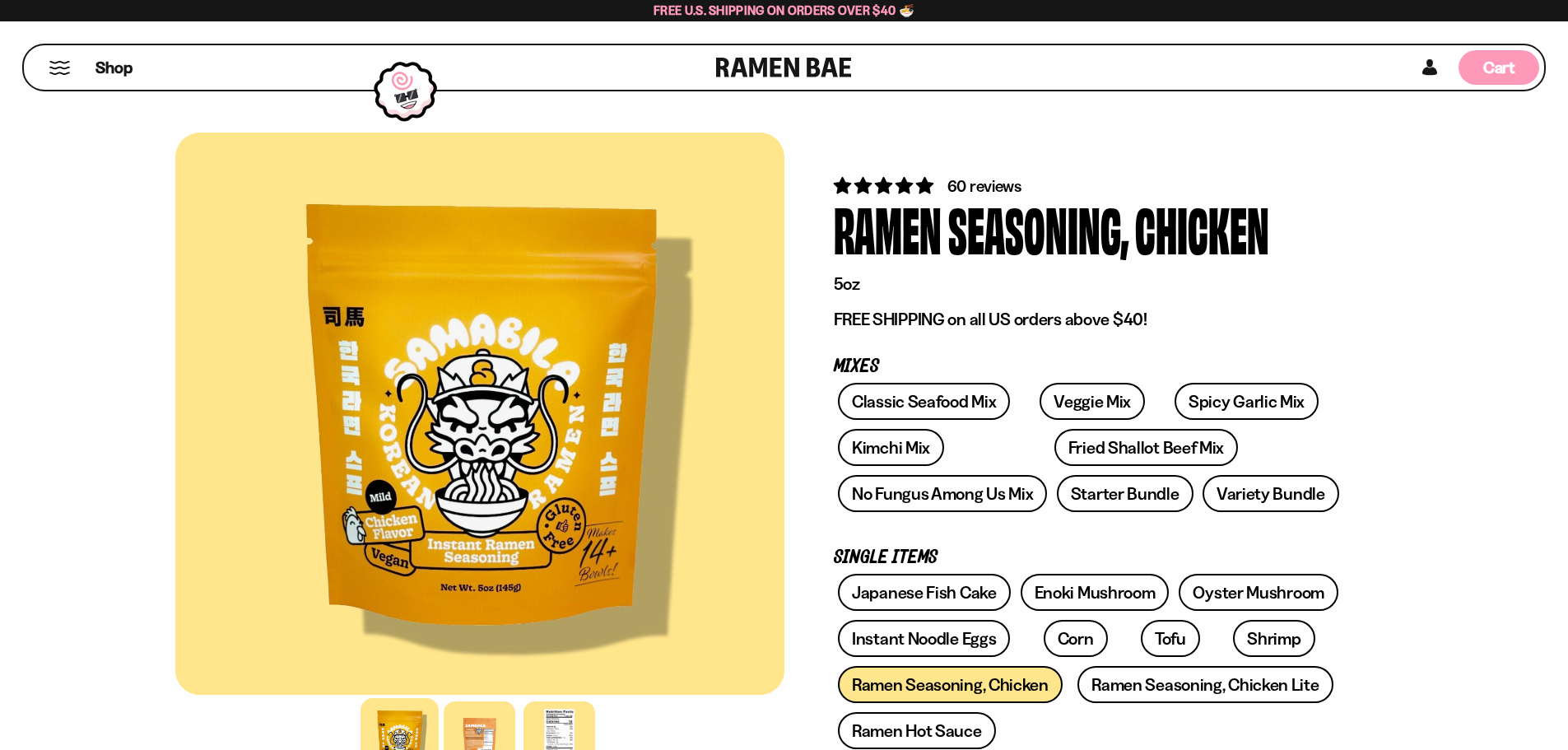
click at [1495, 74] on span "Cart" at bounding box center [1499, 67] width 32 height 20
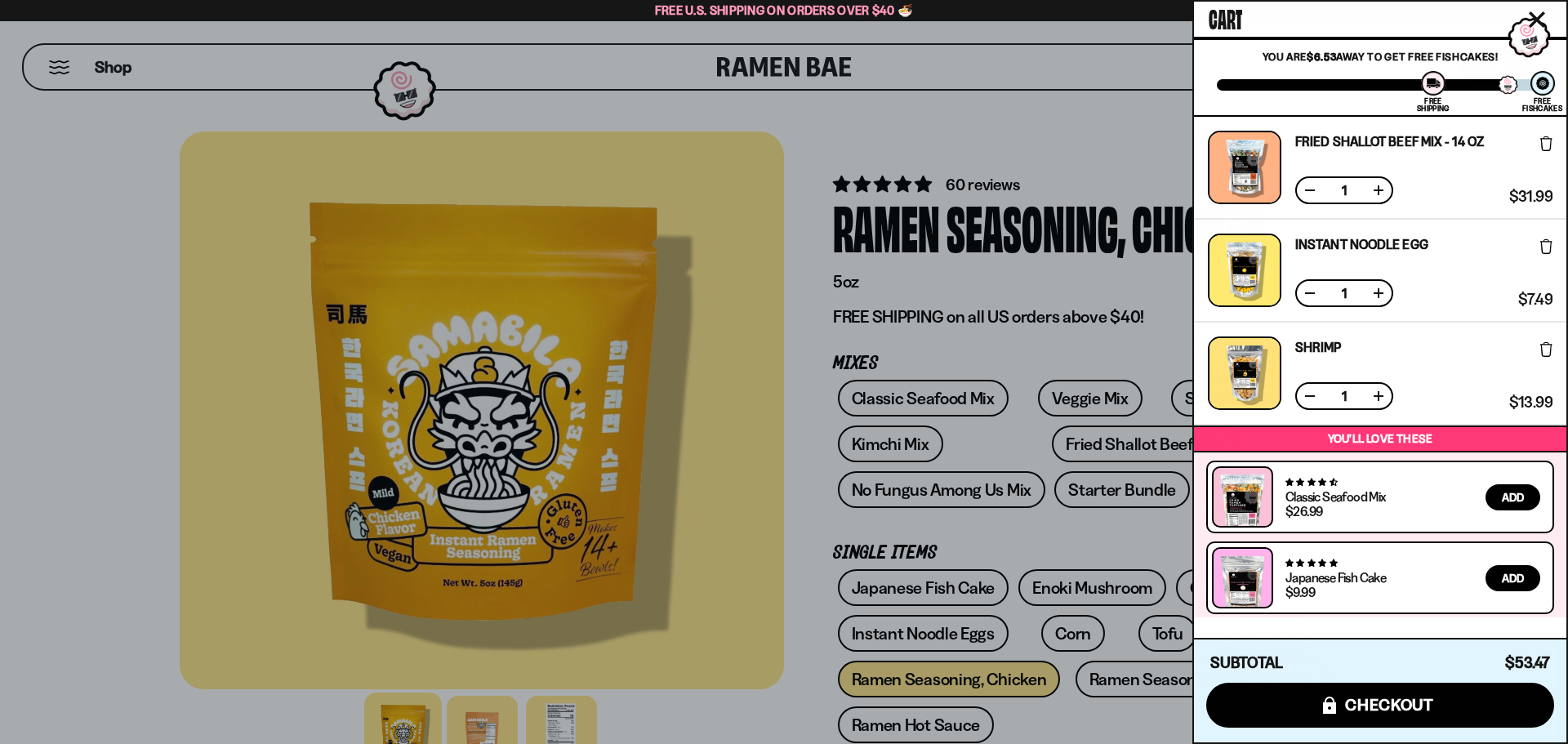
drag, startPoint x: 37, startPoint y: 163, endPoint x: 147, endPoint y: 45, distance: 161.3
click at [40, 163] on div at bounding box center [784, 372] width 1568 height 744
